Goal: Task Accomplishment & Management: Manage account settings

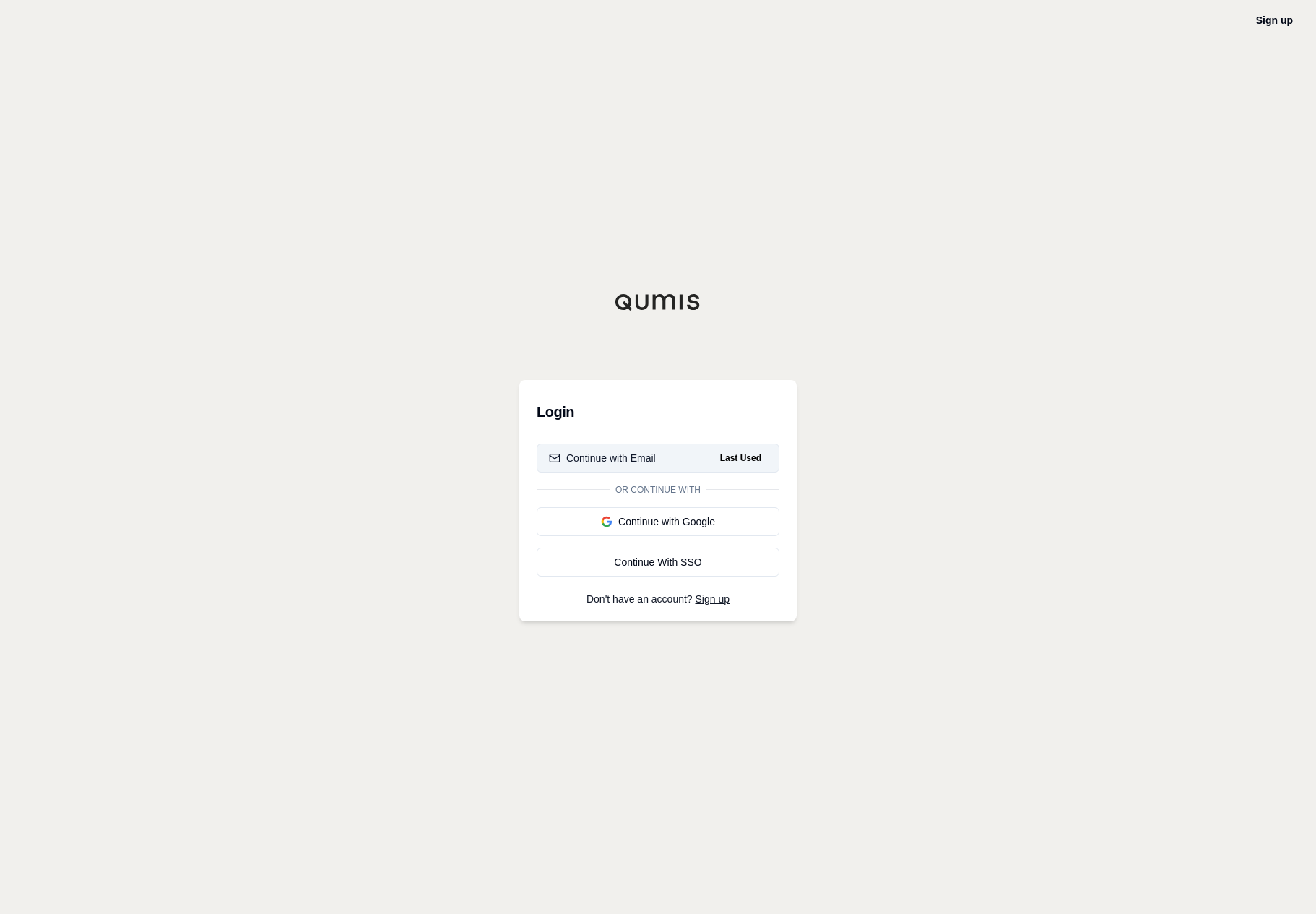
click at [767, 458] on span "Last Used" at bounding box center [741, 457] width 53 height 18
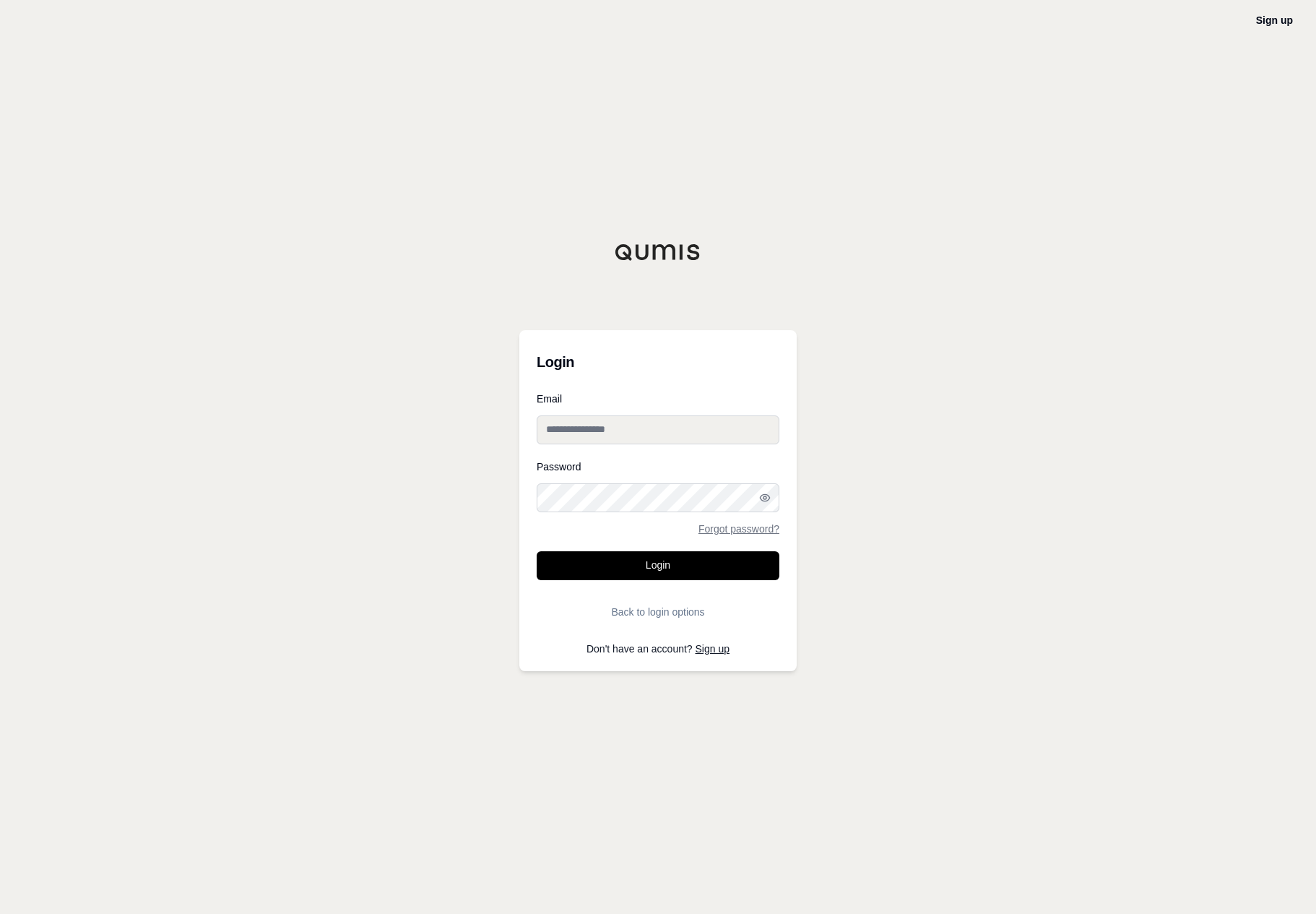
click at [748, 430] on input "Email" at bounding box center [658, 430] width 242 height 29
type input "**********"
click at [702, 571] on button "Login" at bounding box center [658, 565] width 242 height 29
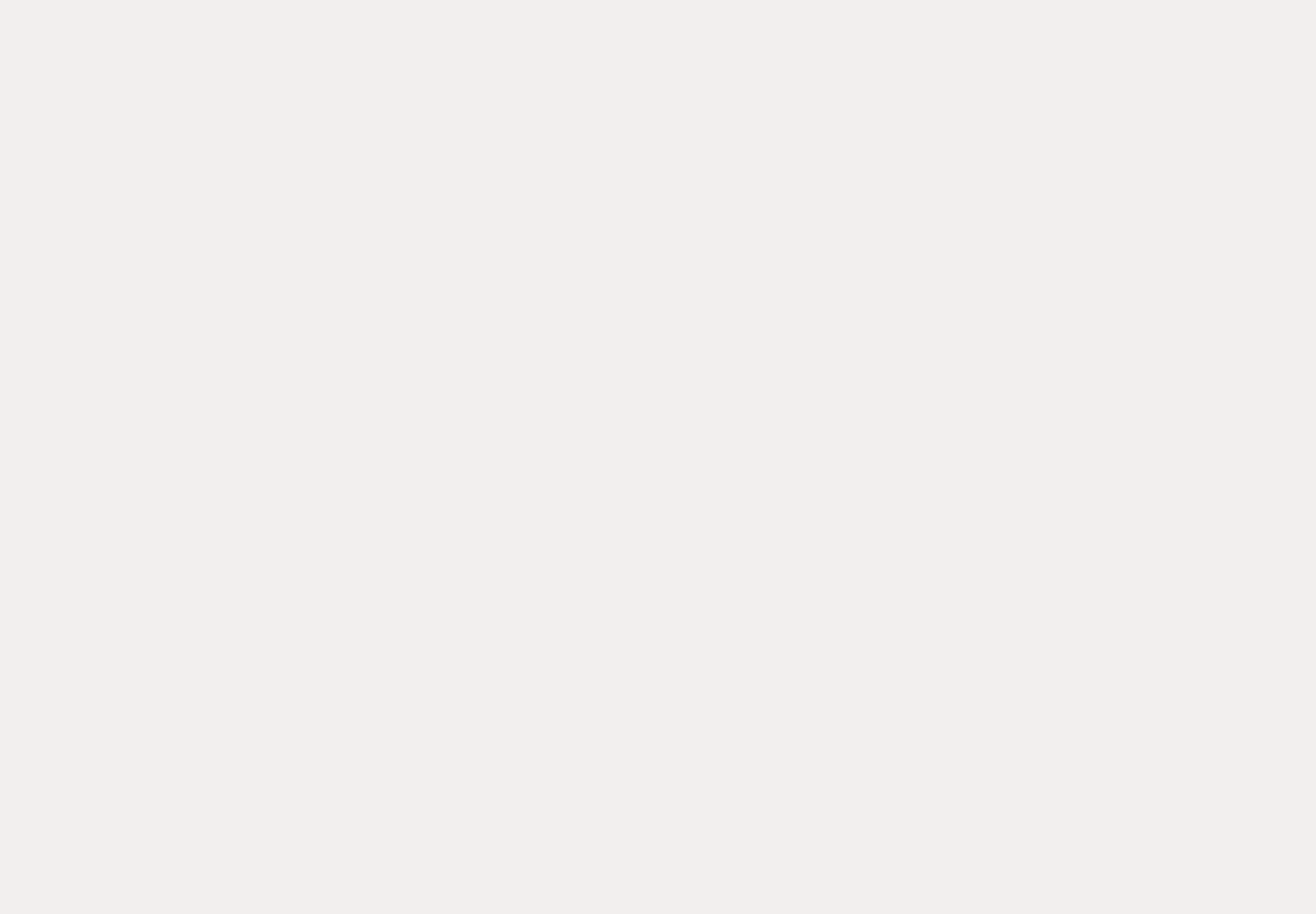
click at [508, 263] on div at bounding box center [658, 457] width 1316 height 914
click at [613, 258] on div at bounding box center [658, 457] width 1316 height 914
click at [241, 226] on div at bounding box center [658, 457] width 1316 height 914
click at [804, 237] on div at bounding box center [658, 457] width 1316 height 914
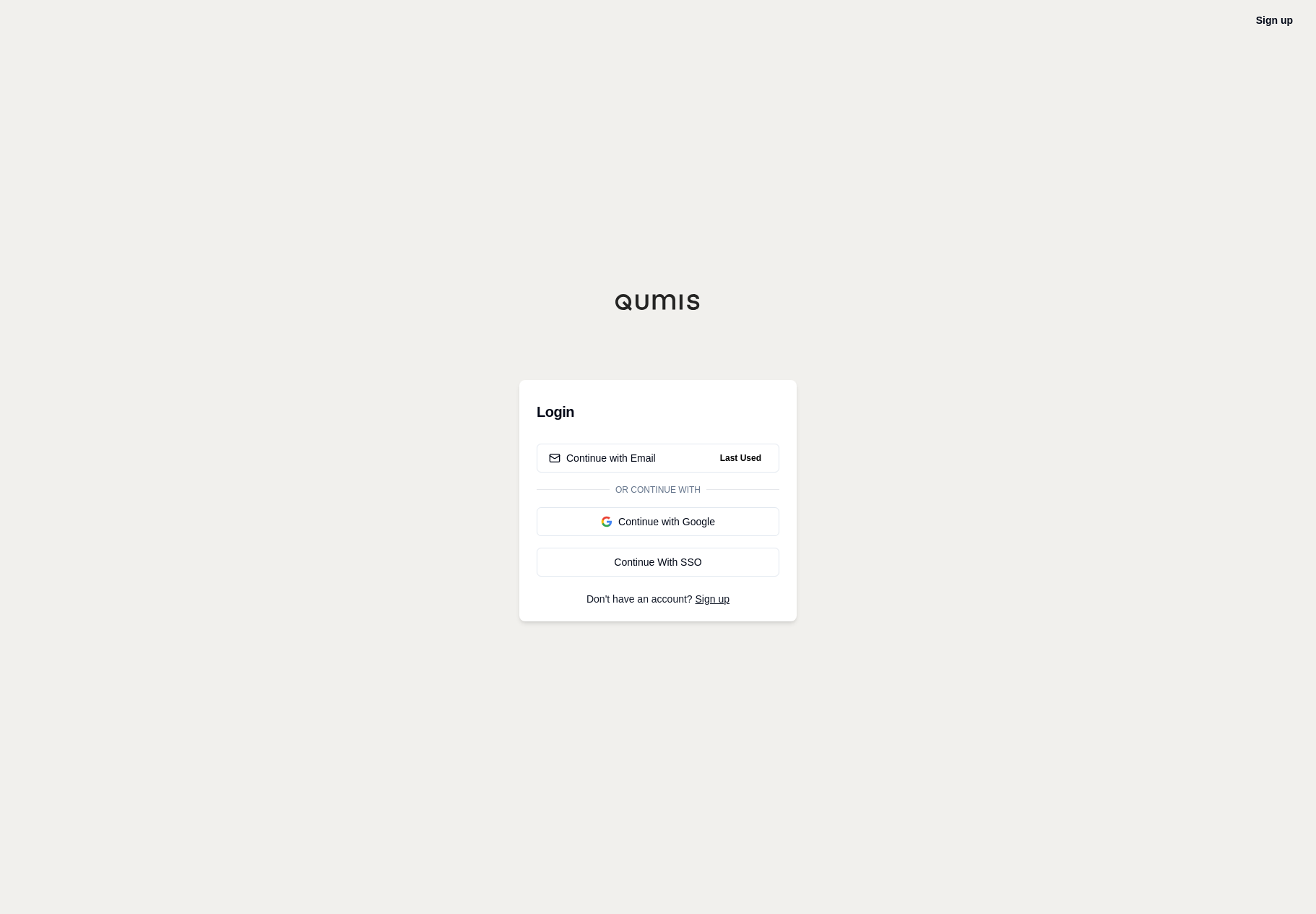
click at [876, 316] on div "Sign up Login Continue with Email Last Used Or continue with Continue with Goog…" at bounding box center [658, 457] width 1316 height 914
click at [975, 420] on div "Sign up Login Continue with Email Last Used Or continue with Continue with Goog…" at bounding box center [658, 457] width 1316 height 914
click at [760, 451] on span "Last Used" at bounding box center [741, 457] width 53 height 18
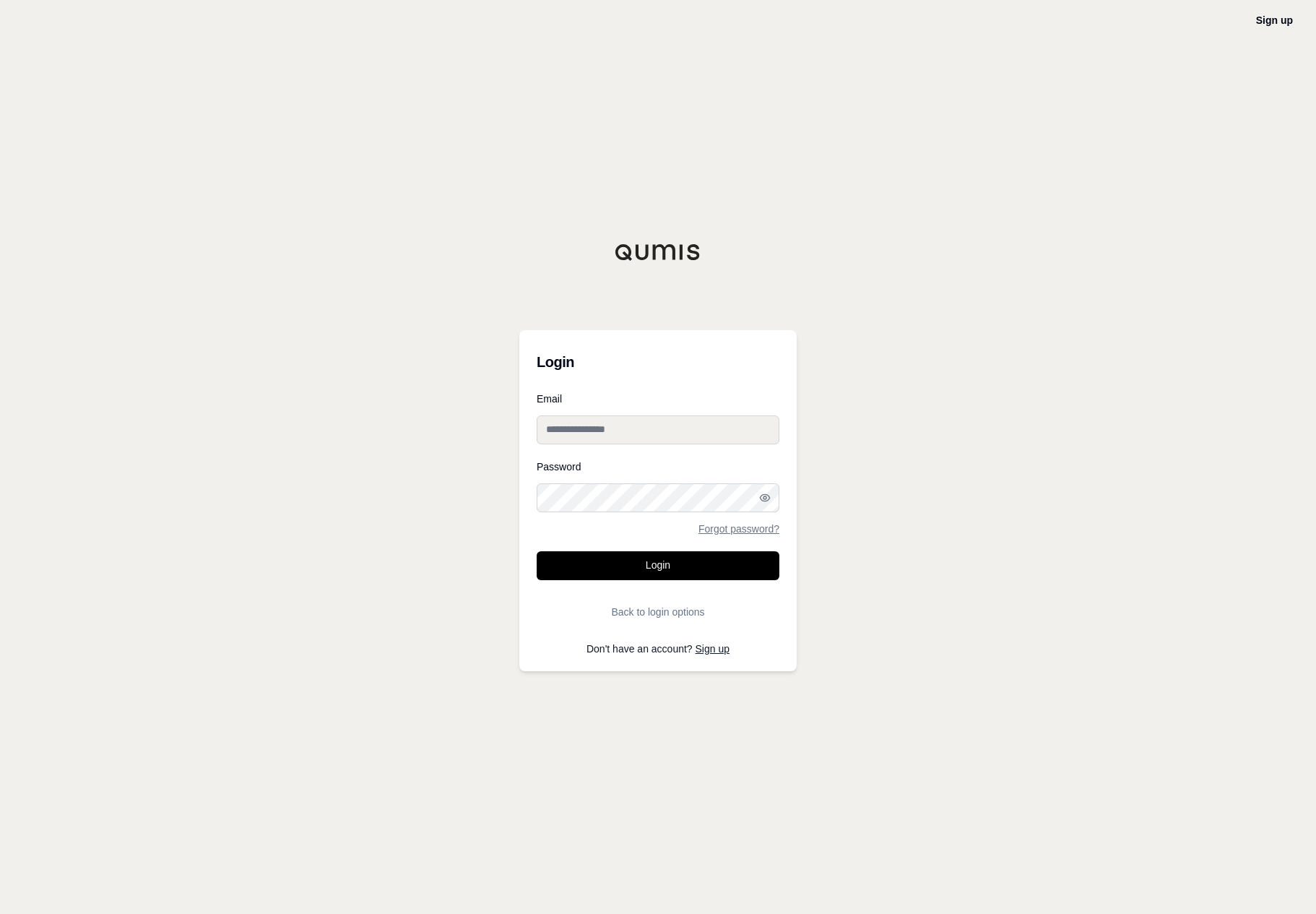
click at [751, 433] on input "Email" at bounding box center [658, 430] width 242 height 29
click at [751, 432] on input "Email" at bounding box center [658, 430] width 242 height 29
click at [879, 432] on div "Sign up Login Email Password Forgot password? Login Back to login options Don't…" at bounding box center [658, 457] width 1316 height 914
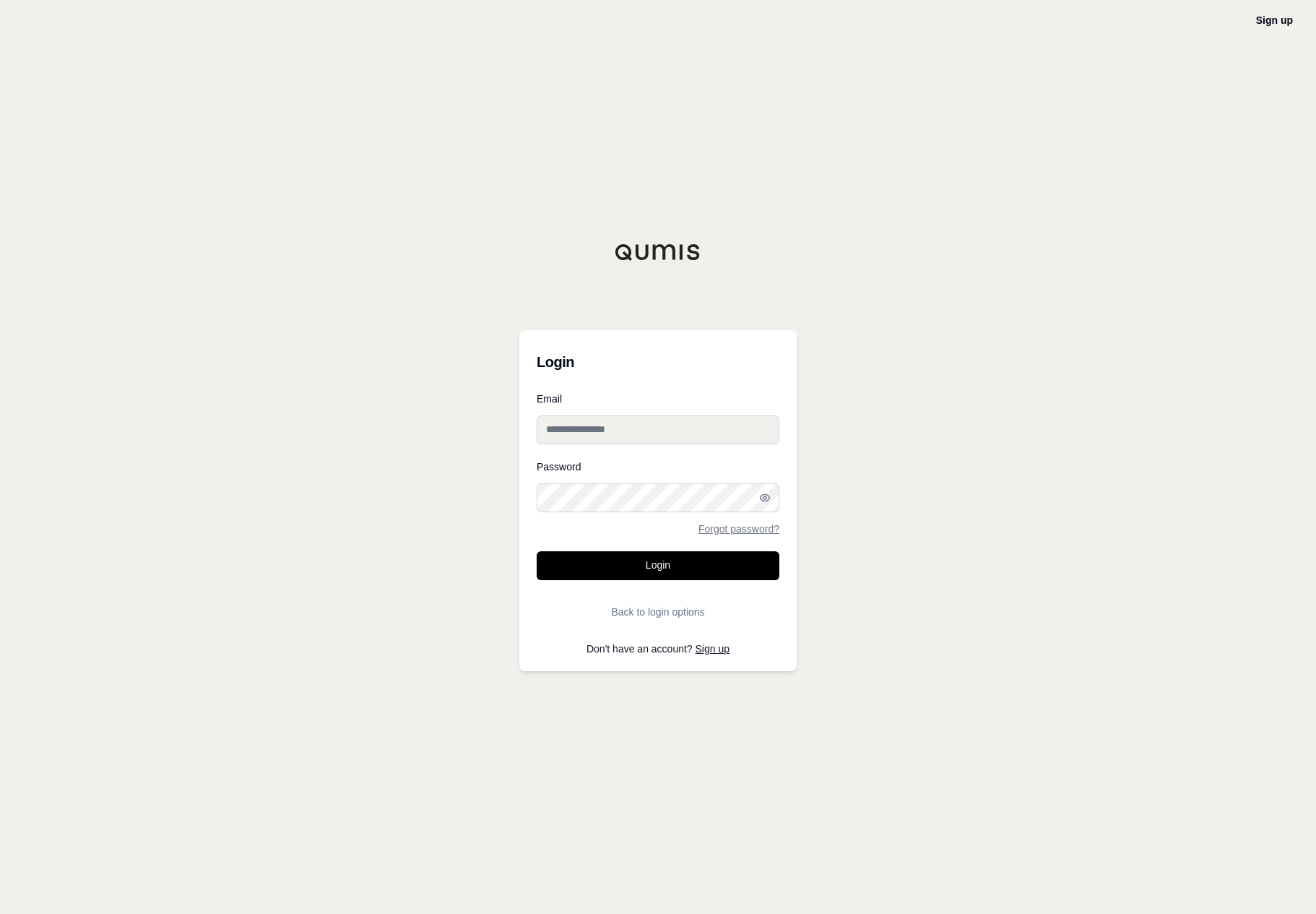
click at [757, 431] on input "Email" at bounding box center [658, 430] width 242 height 29
type input "**********"
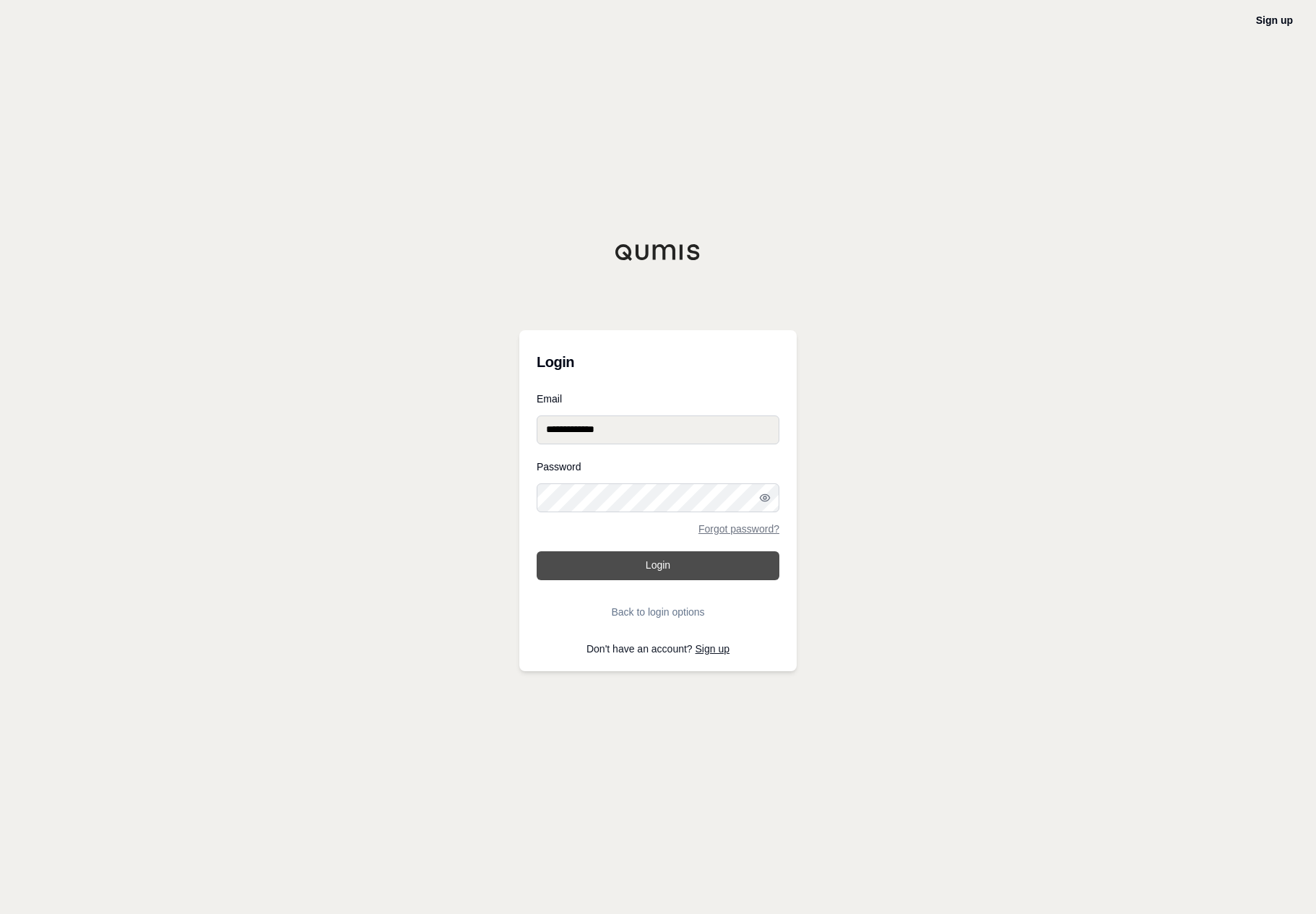
click at [718, 564] on button "Login" at bounding box center [658, 565] width 242 height 29
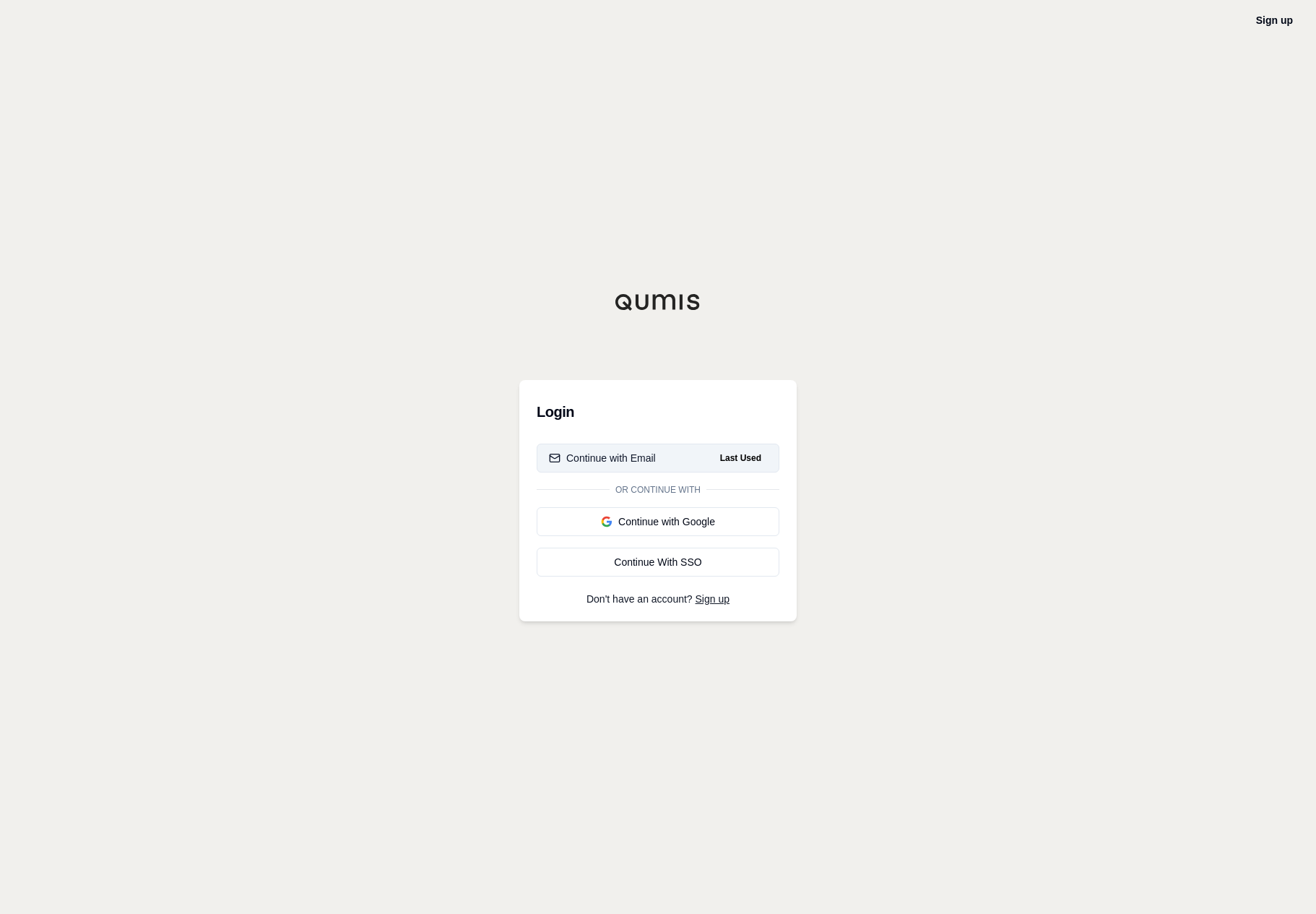
click at [683, 463] on button "Continue with Email Last Used" at bounding box center [658, 458] width 242 height 29
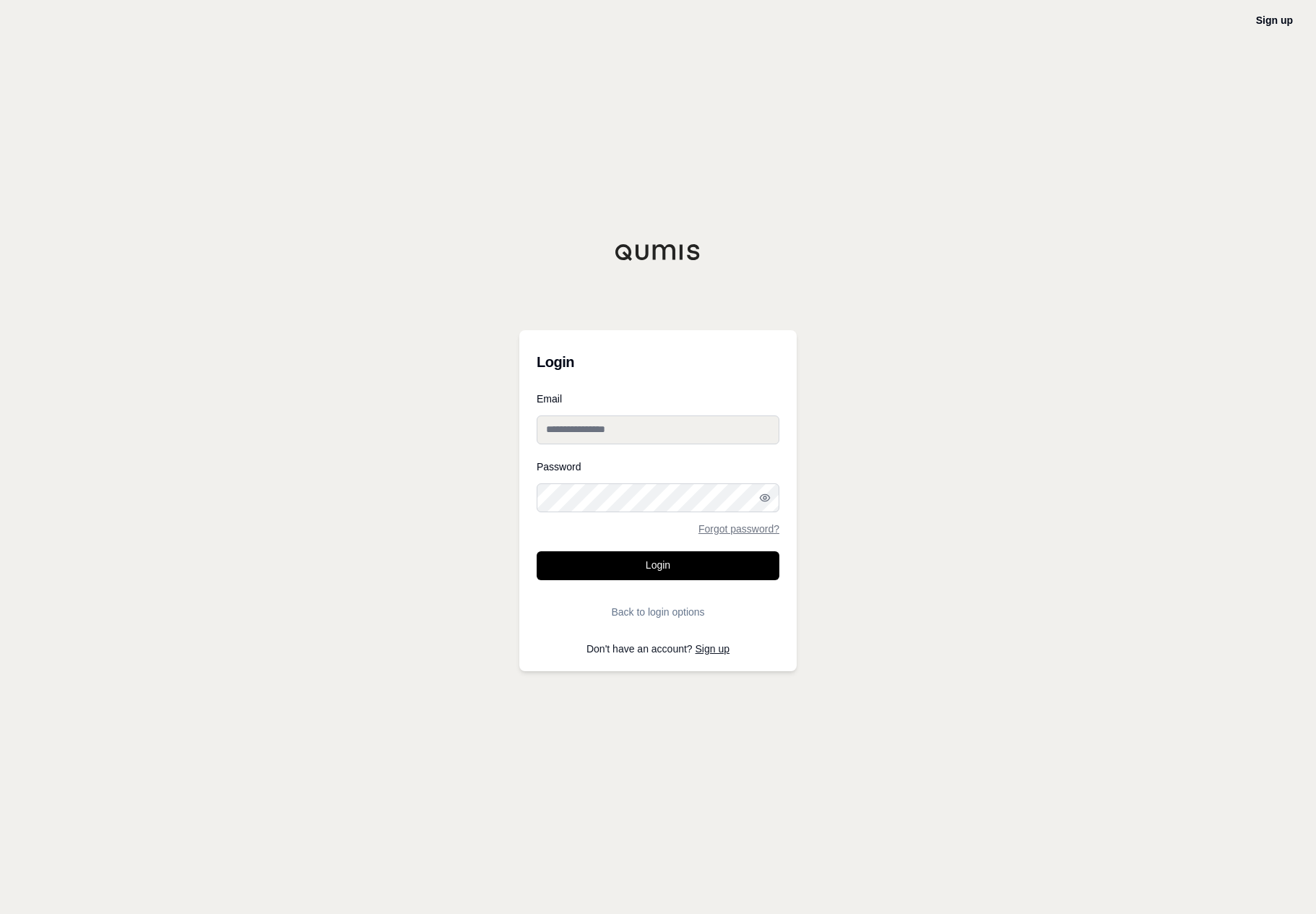
click at [698, 422] on input "Email" at bounding box center [658, 430] width 242 height 29
type input "**********"
click at [663, 564] on button "Login" at bounding box center [658, 565] width 242 height 29
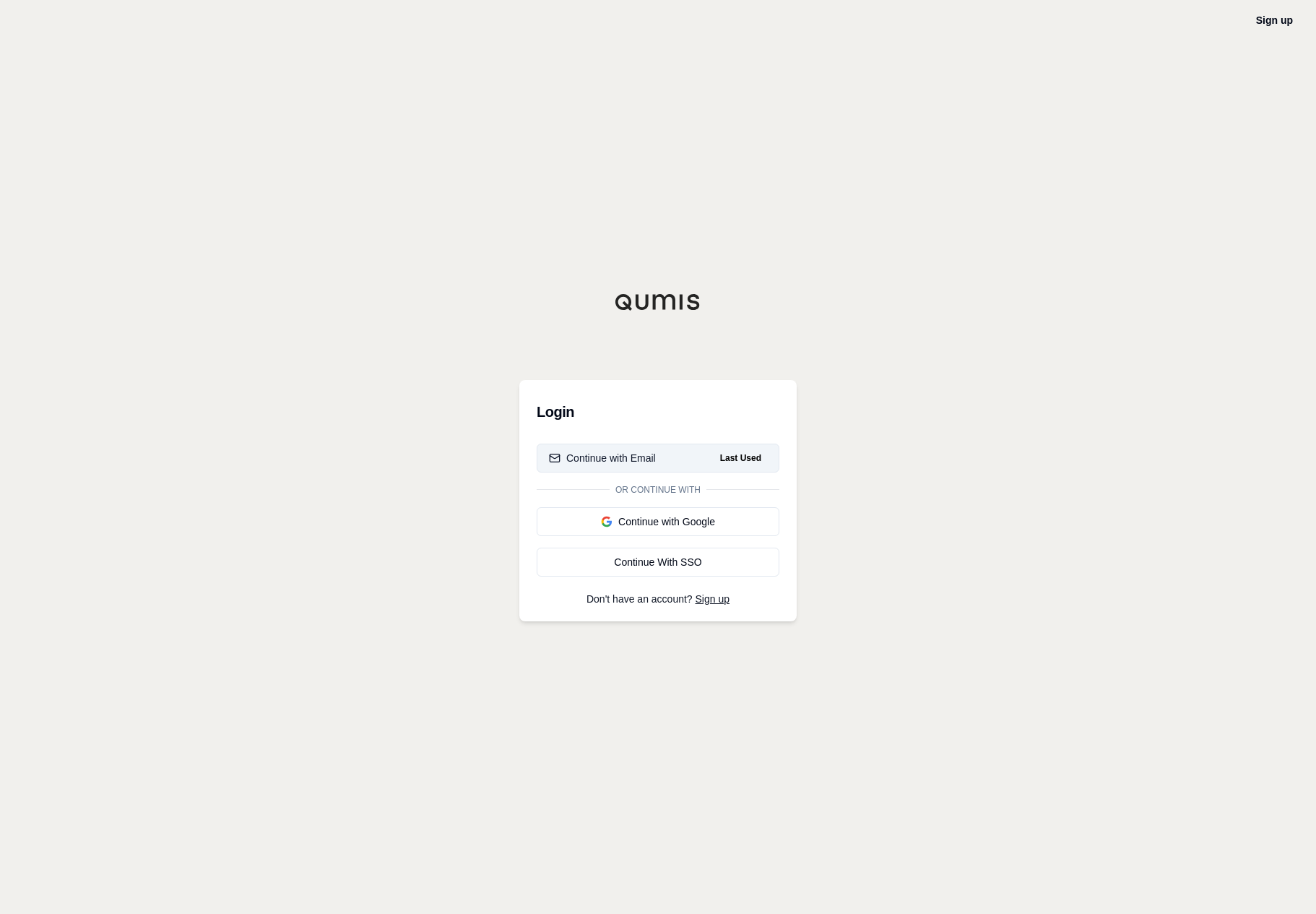
click at [654, 452] on div "Continue with Email" at bounding box center [603, 457] width 107 height 14
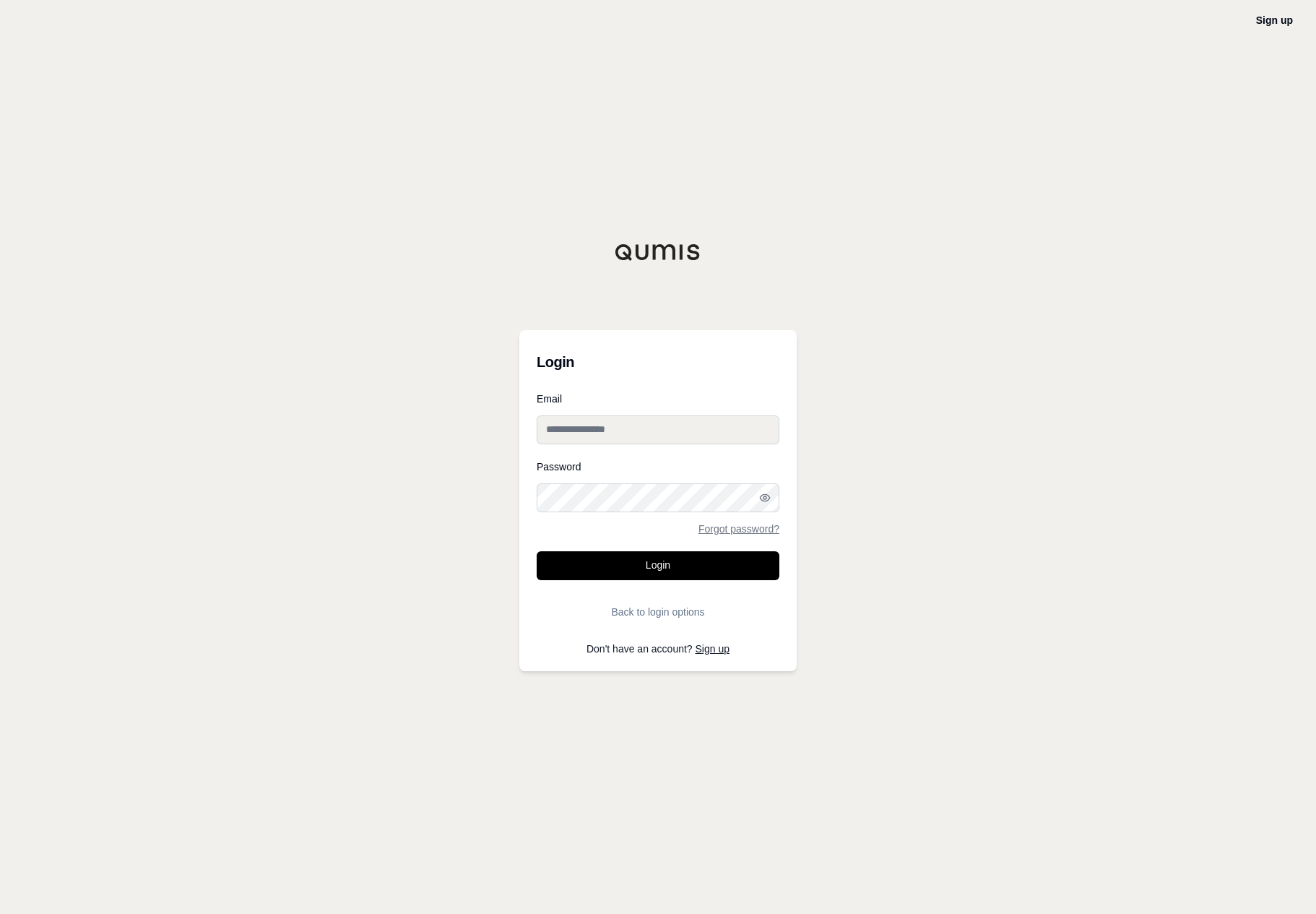
click at [658, 428] on input "Email" at bounding box center [658, 430] width 242 height 29
type input "**********"
click at [714, 564] on button "Login" at bounding box center [658, 565] width 242 height 29
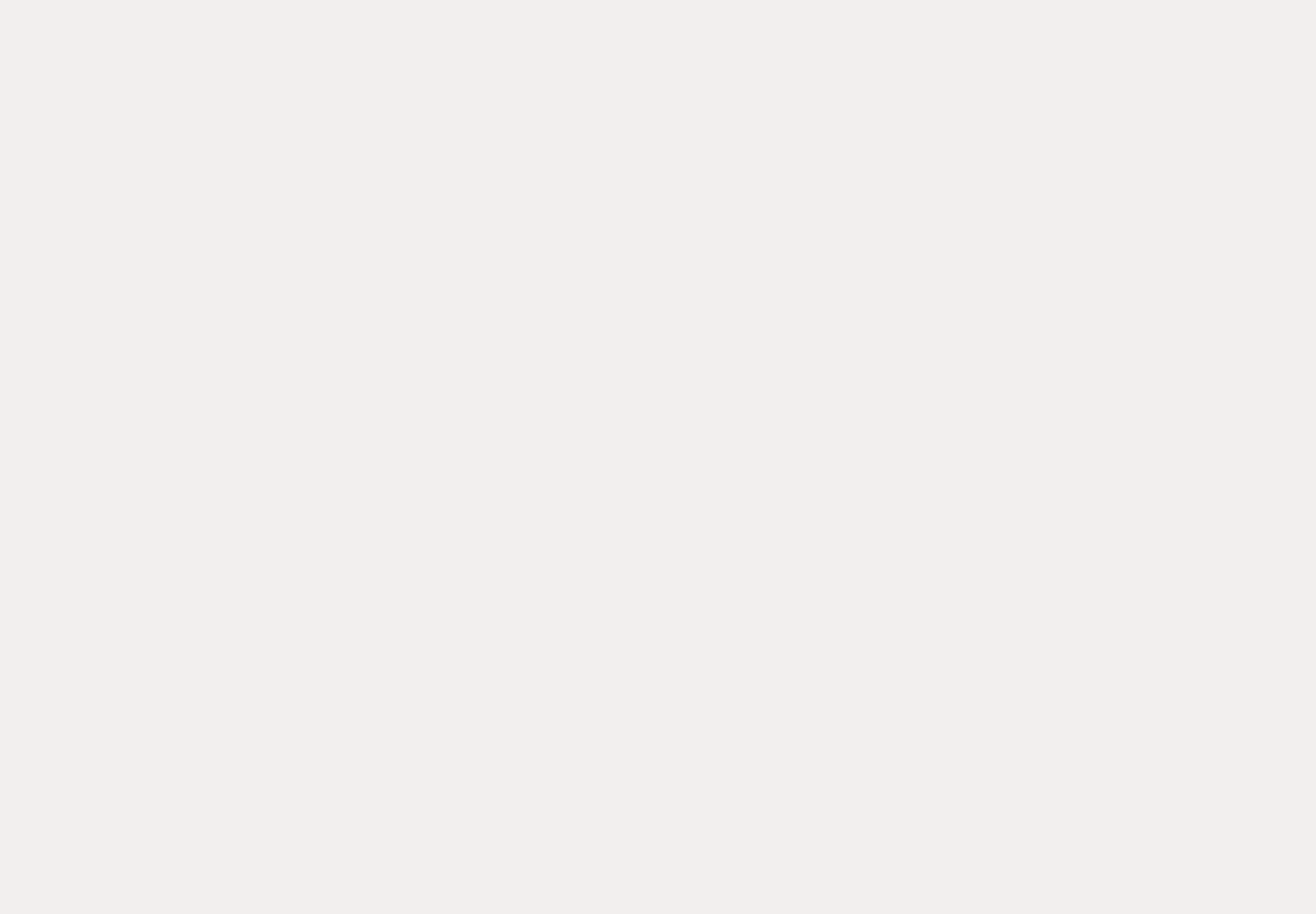
click at [714, 564] on div at bounding box center [658, 457] width 1316 height 914
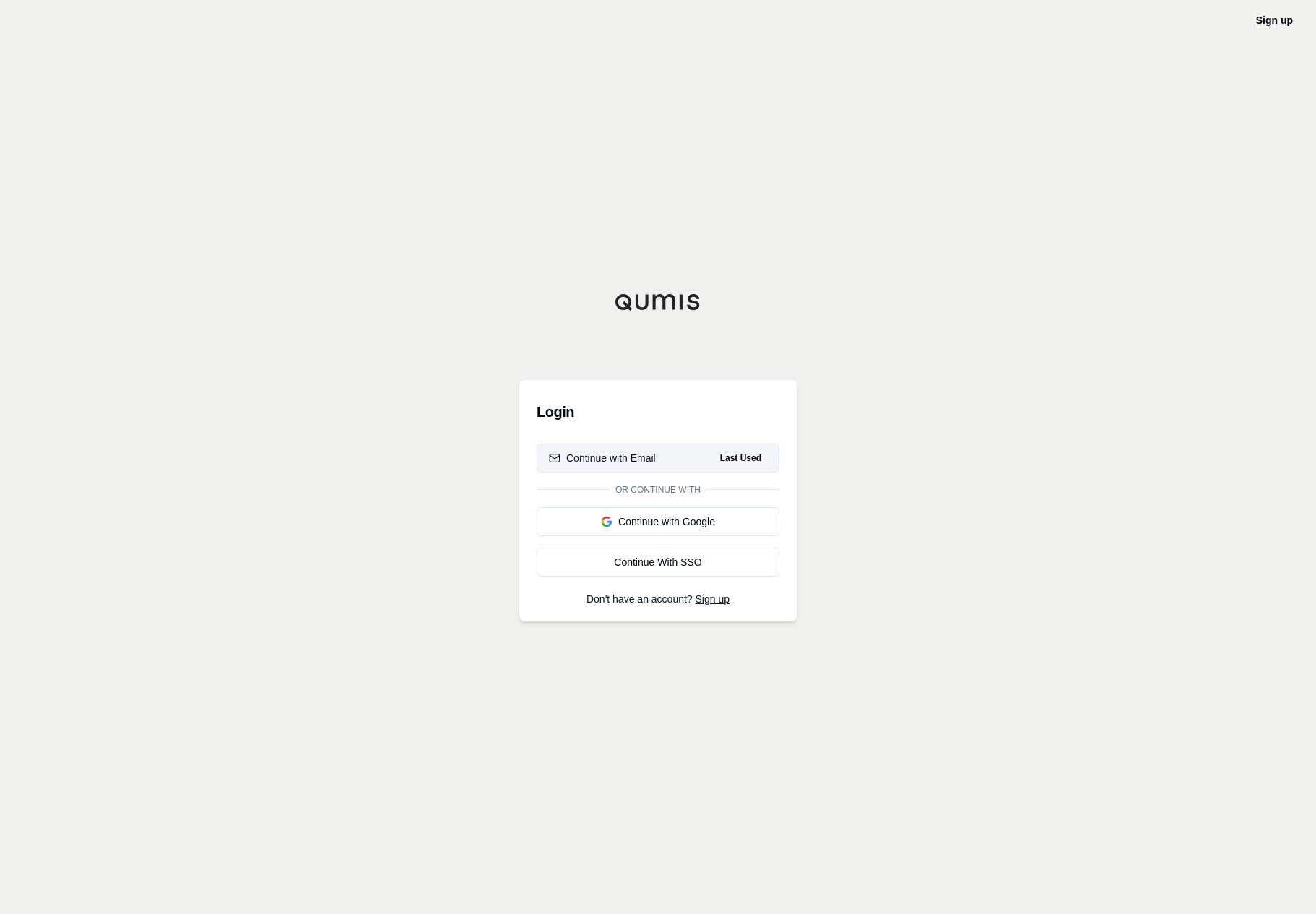
click at [681, 470] on button "Continue with Email Last Used" at bounding box center [658, 458] width 242 height 29
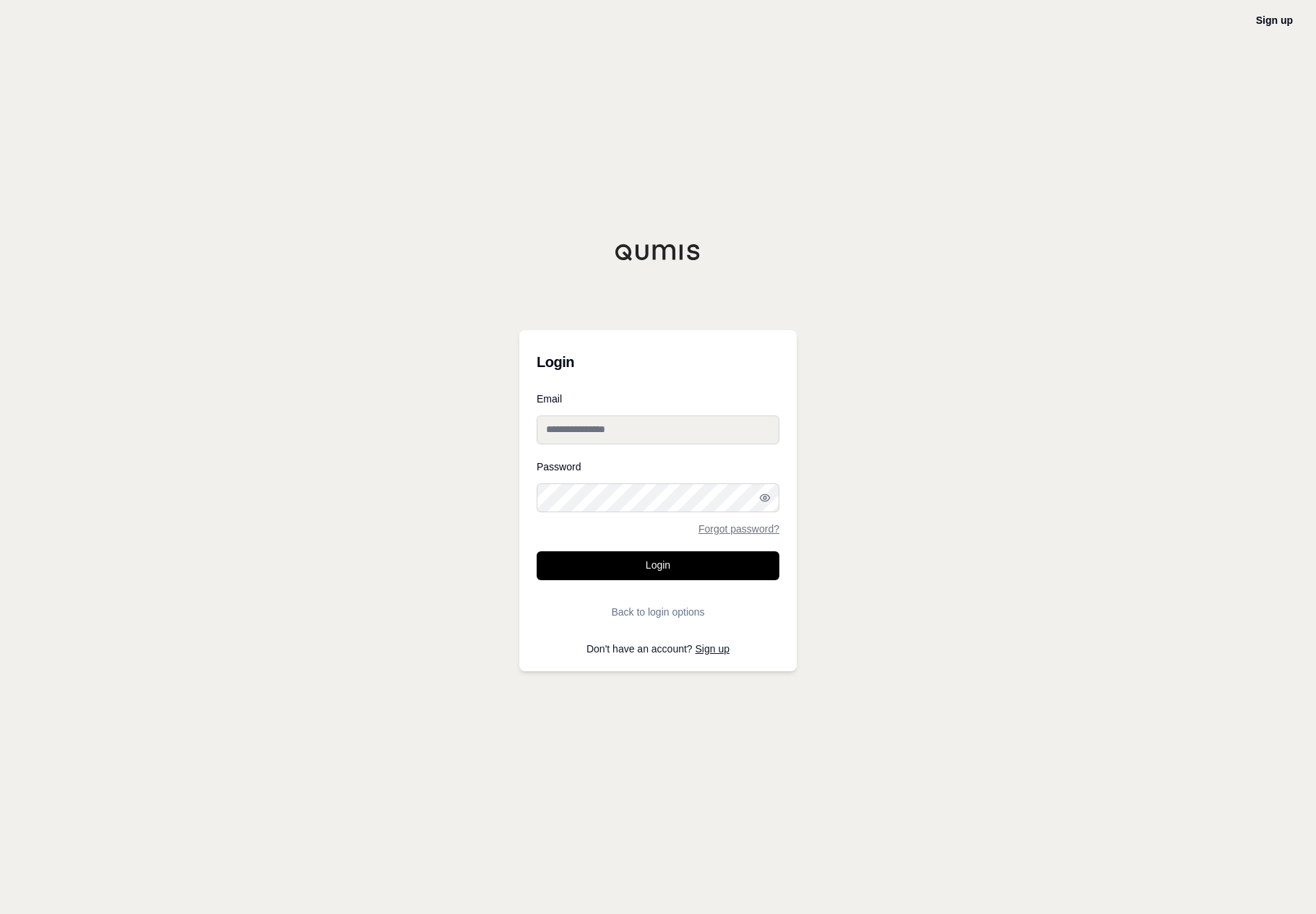
type input "**********"
click at [686, 556] on button "Login" at bounding box center [658, 565] width 242 height 29
